Goal: Information Seeking & Learning: Learn about a topic

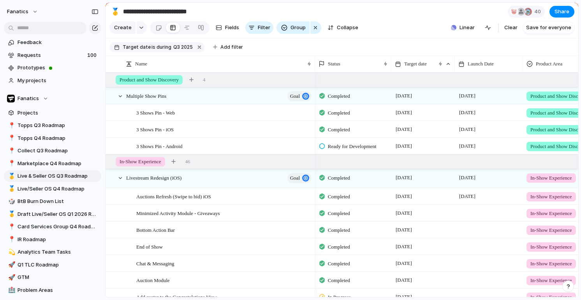
click at [392, 24] on section "Create Fields Filter Group Zoom Collapse Linear Clear Save for everyone" at bounding box center [341, 29] width 473 height 19
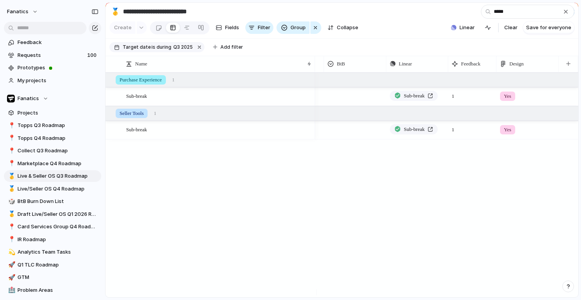
type input "*****"
type input "***"
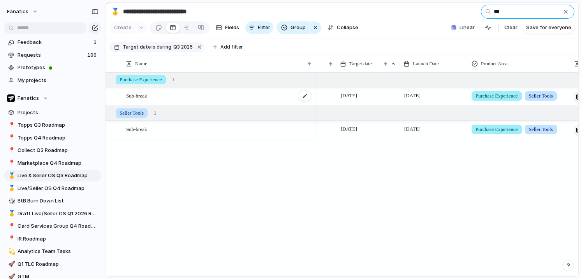
scroll to position [0, 47]
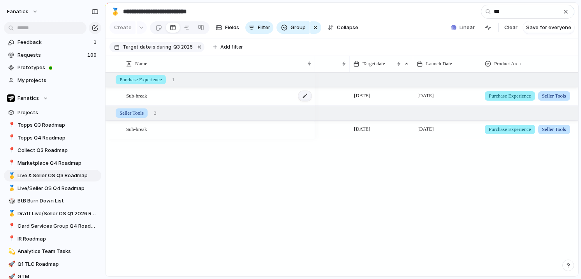
click at [304, 97] on div at bounding box center [304, 96] width 13 height 10
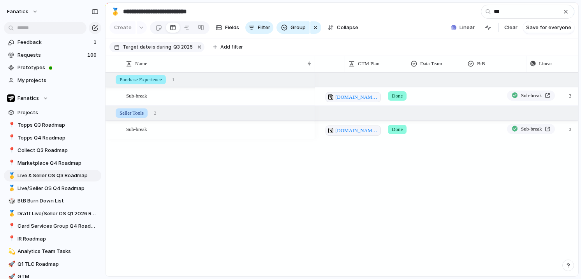
scroll to position [0, 303]
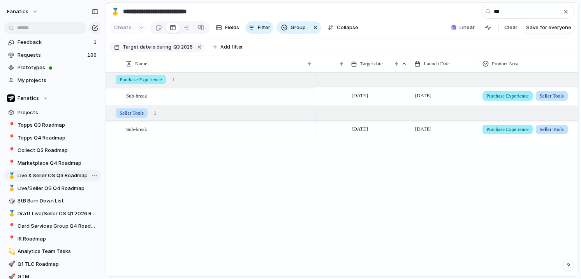
click at [61, 177] on span "Live & Seller OS Q3 Roadmap" at bounding box center [58, 176] width 81 height 8
click at [527, 6] on input "***" at bounding box center [527, 12] width 93 height 14
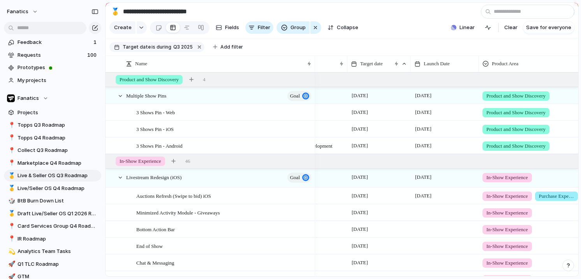
click at [452, 9] on section "**********" at bounding box center [341, 12] width 473 height 18
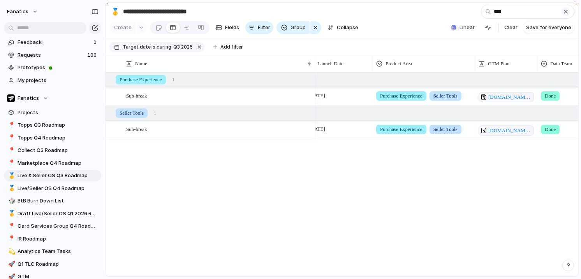
type input "****"
click at [564, 10] on div "button" at bounding box center [565, 12] width 6 height 6
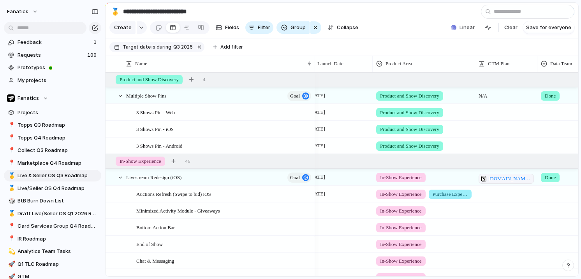
click at [434, 13] on section "**********" at bounding box center [341, 12] width 473 height 18
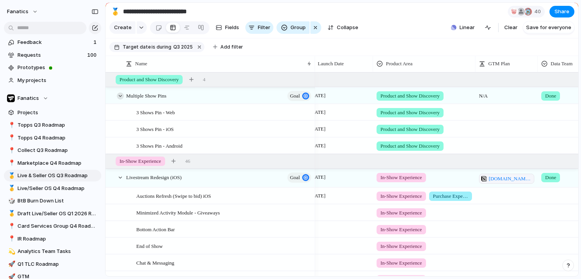
click at [121, 95] on div at bounding box center [120, 96] width 7 height 7
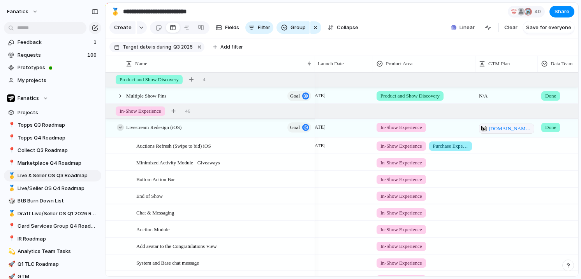
click at [119, 128] on div at bounding box center [120, 127] width 7 height 7
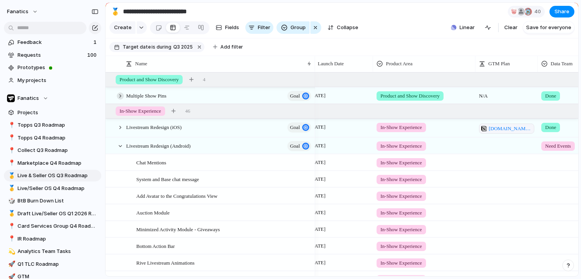
click at [120, 95] on div at bounding box center [120, 96] width 7 height 7
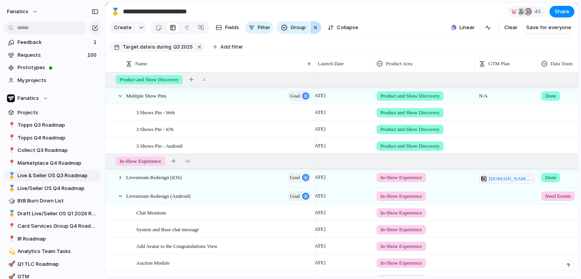
click at [315, 30] on div "button" at bounding box center [315, 27] width 6 height 9
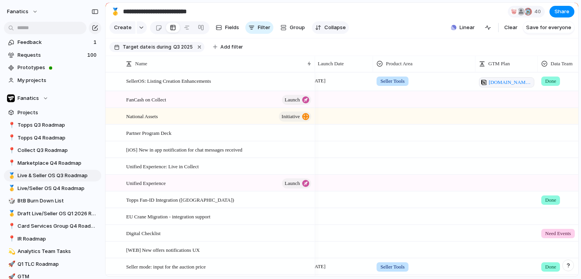
click at [337, 30] on span "Collapse" at bounding box center [334, 28] width 21 height 8
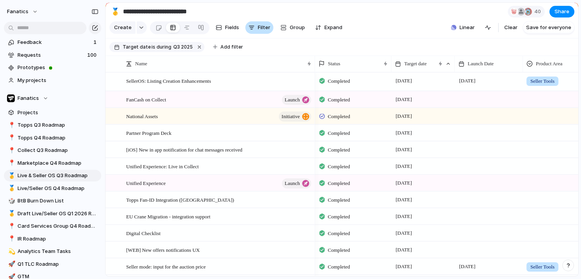
click at [256, 29] on button "Filter" at bounding box center [259, 27] width 28 height 12
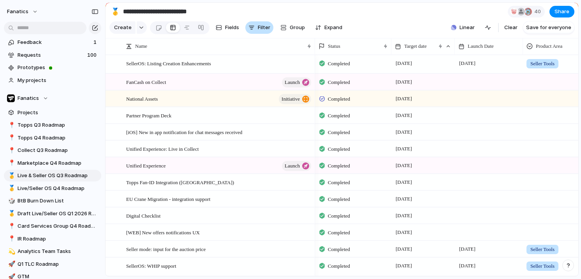
click at [256, 29] on button "Filter" at bounding box center [259, 27] width 28 height 12
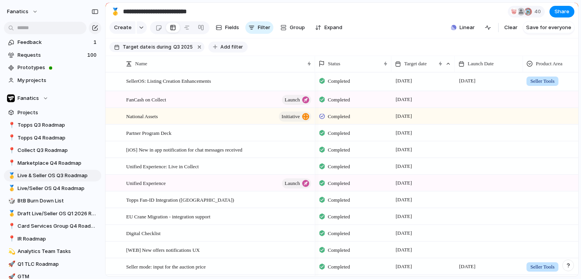
click at [226, 49] on span "Add filter" at bounding box center [231, 47] width 23 height 7
click at [274, 47] on div "Customer GTM Plan Launch Date Campaign type Legal Sign Off Product Eng Estimate…" at bounding box center [290, 139] width 581 height 279
click at [224, 46] on span "Add filter" at bounding box center [231, 47] width 23 height 7
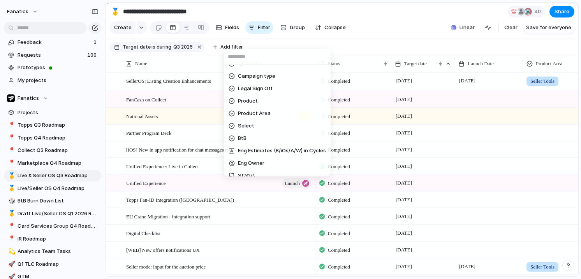
scroll to position [118, 0]
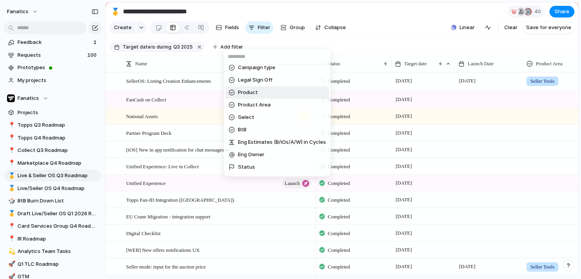
click at [250, 90] on span "Product" at bounding box center [248, 93] width 20 height 8
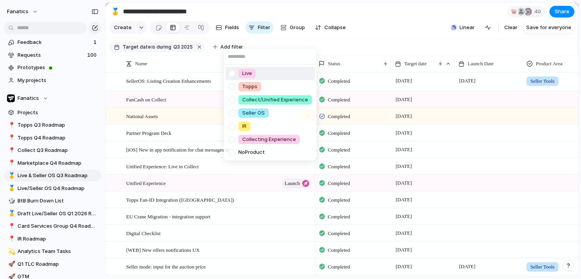
click at [232, 75] on div at bounding box center [232, 74] width 14 height 14
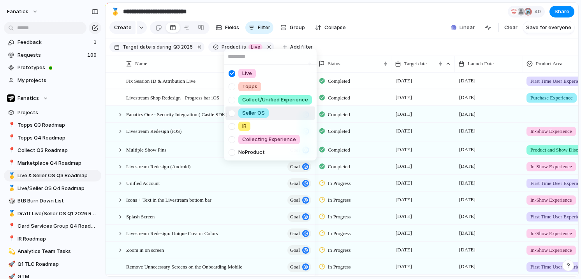
click at [234, 111] on div at bounding box center [232, 114] width 14 height 14
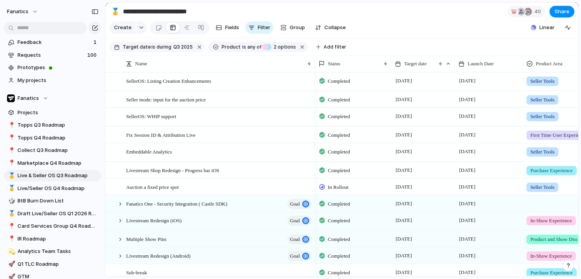
click at [415, 37] on div "Live Topps Collect/Unified Experience Seller OS IR Collecting Experience No Pro…" at bounding box center [290, 139] width 581 height 279
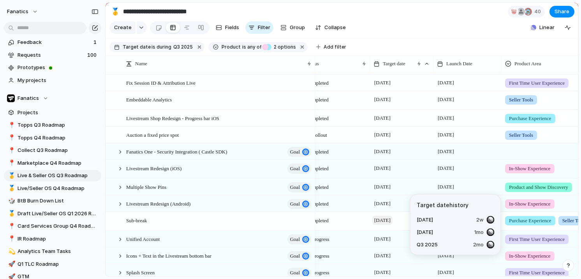
scroll to position [0, 50]
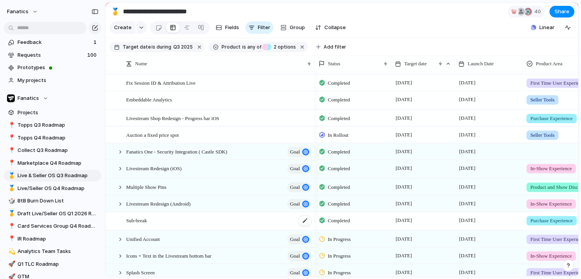
click at [142, 220] on span "Sub-break" at bounding box center [136, 220] width 21 height 9
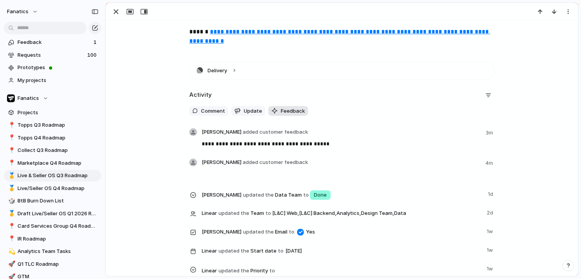
click at [286, 111] on span "Feedback" at bounding box center [293, 111] width 24 height 8
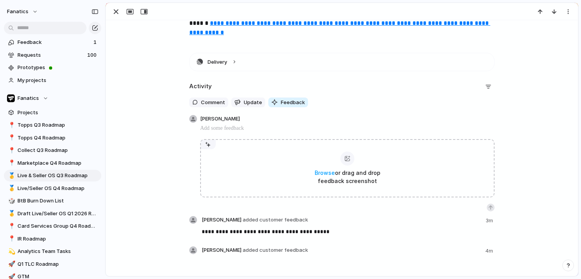
click at [240, 130] on p at bounding box center [347, 128] width 294 height 9
click at [196, 105] on div "button" at bounding box center [194, 102] width 5 height 5
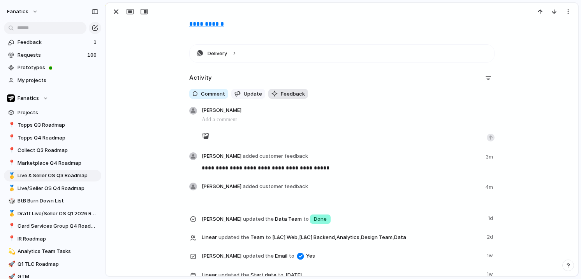
click at [290, 97] on span "Feedback" at bounding box center [293, 94] width 24 height 8
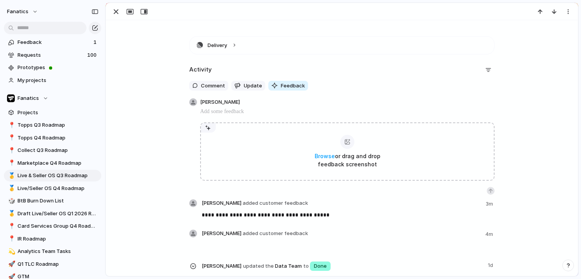
click at [233, 113] on p at bounding box center [347, 111] width 294 height 9
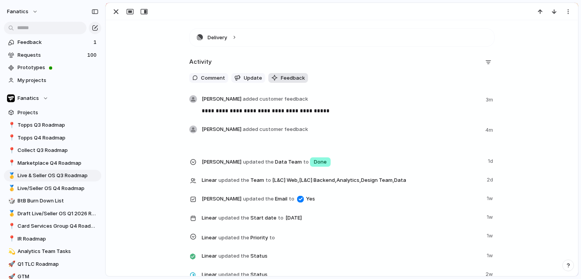
click at [289, 80] on span "Feedback" at bounding box center [293, 78] width 24 height 8
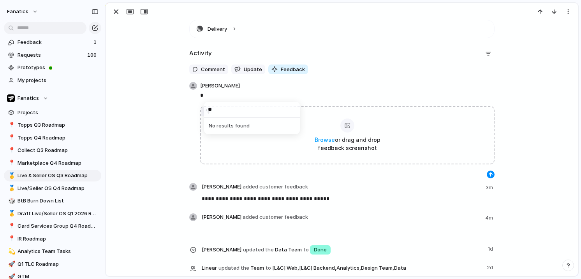
type input "*"
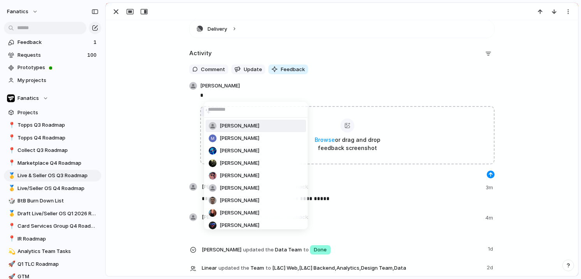
click at [204, 100] on div "Hannah Wilhelm Madeleine Nguyen Costas Micha Apostolis Economou Michael Dingle …" at bounding box center [290, 139] width 581 height 279
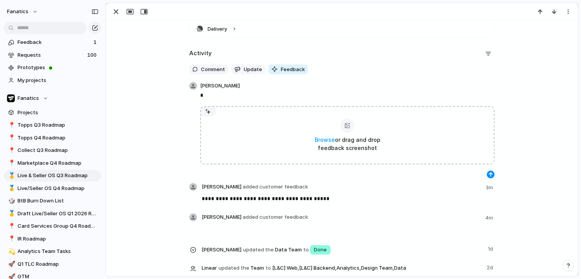
click at [217, 92] on p "*" at bounding box center [347, 95] width 294 height 9
click at [111, 12] on div "button" at bounding box center [115, 11] width 9 height 9
